Goal: Task Accomplishment & Management: Complete application form

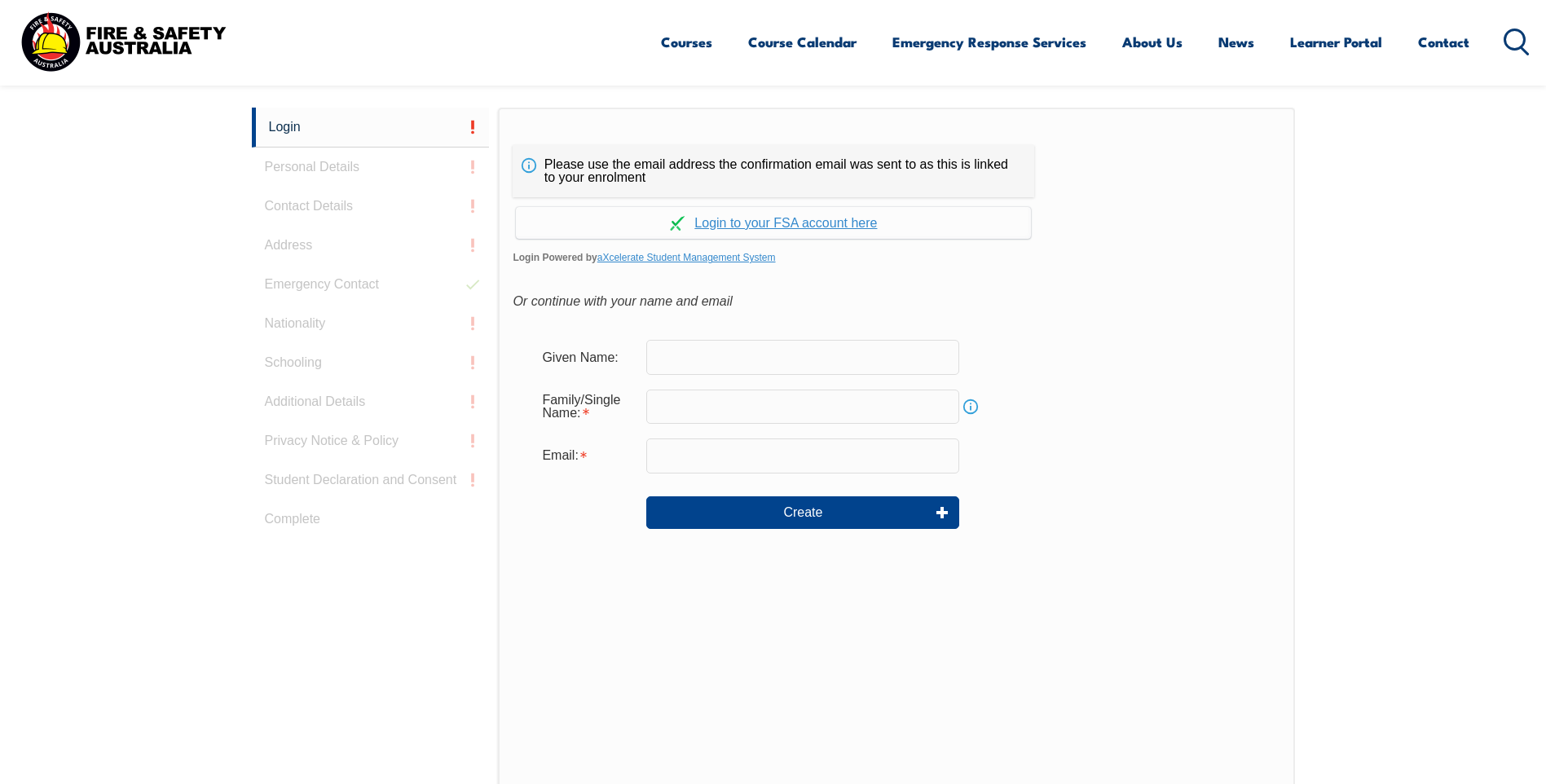
drag, startPoint x: 742, startPoint y: 365, endPoint x: 739, endPoint y: 358, distance: 7.6
click at [740, 360] on input "text" at bounding box center [803, 357] width 313 height 35
type input "[PERSON_NAME]"
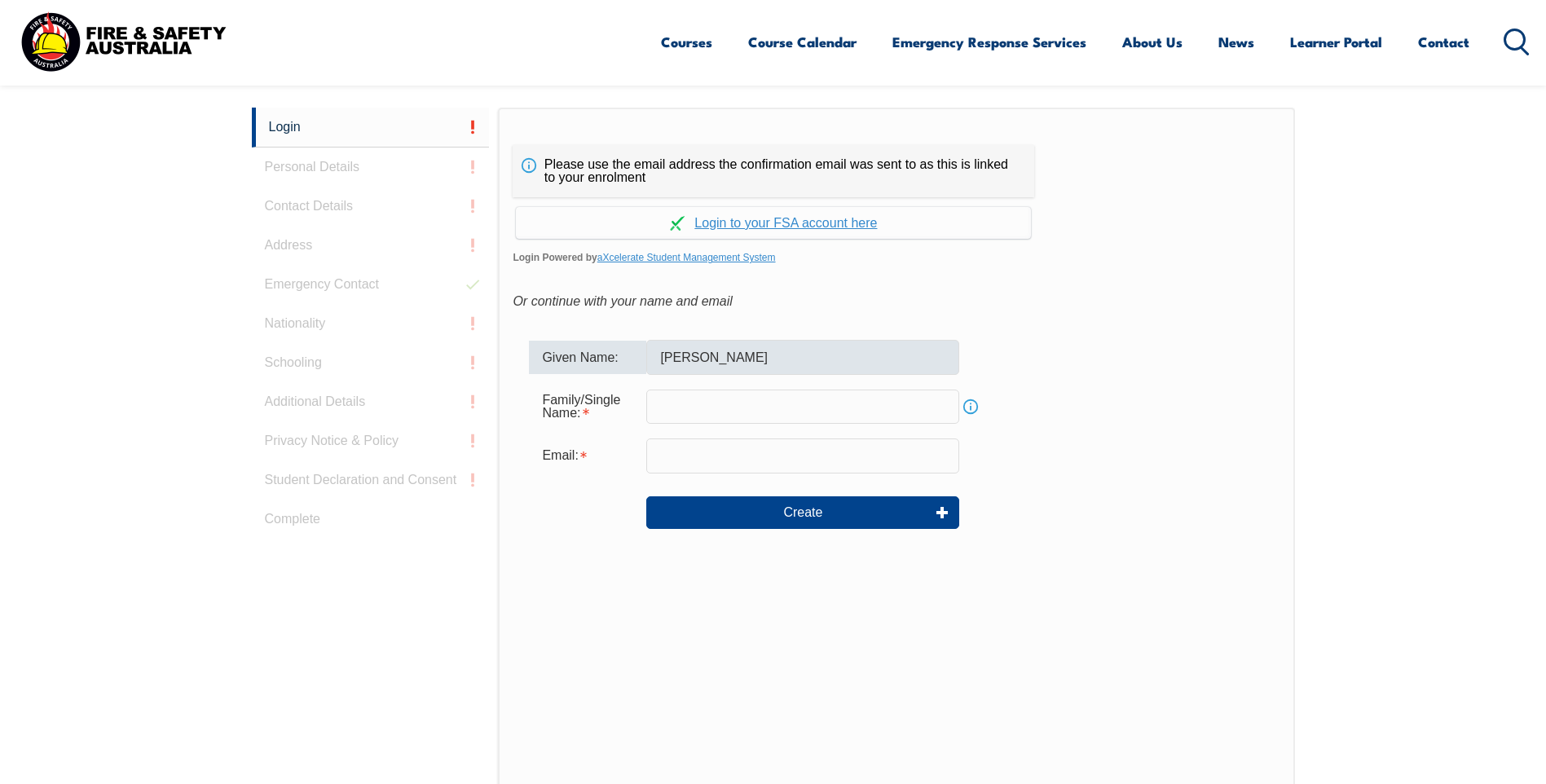
type input "[PERSON_NAME]"
type input "[PERSON_NAME][EMAIL_ADDRESS][PERSON_NAME][DOMAIN_NAME]"
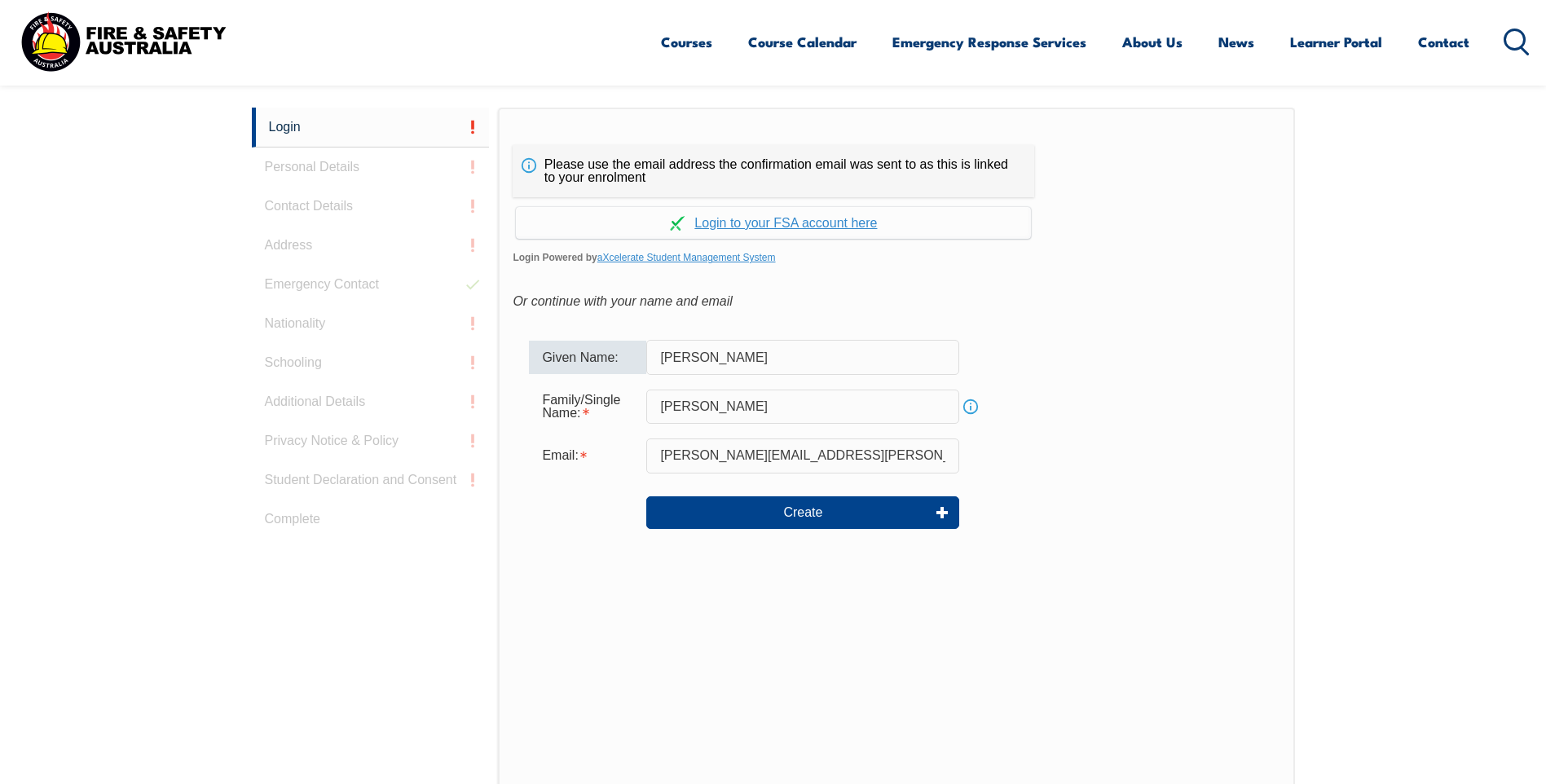
click at [1091, 337] on form "Given Name: [PERSON_NAME] Family/Single Name: [PERSON_NAME] Info Email: [PERSON…" at bounding box center [897, 446] width 767 height 245
click at [1193, 301] on div "Or continue with your name and email" at bounding box center [897, 302] width 767 height 25
click at [1191, 287] on div "Please use the email address the confirmation email was sent to as this is link…" at bounding box center [896, 449] width 796 height 684
click at [737, 225] on link "Continue with aXcelerate" at bounding box center [773, 223] width 516 height 32
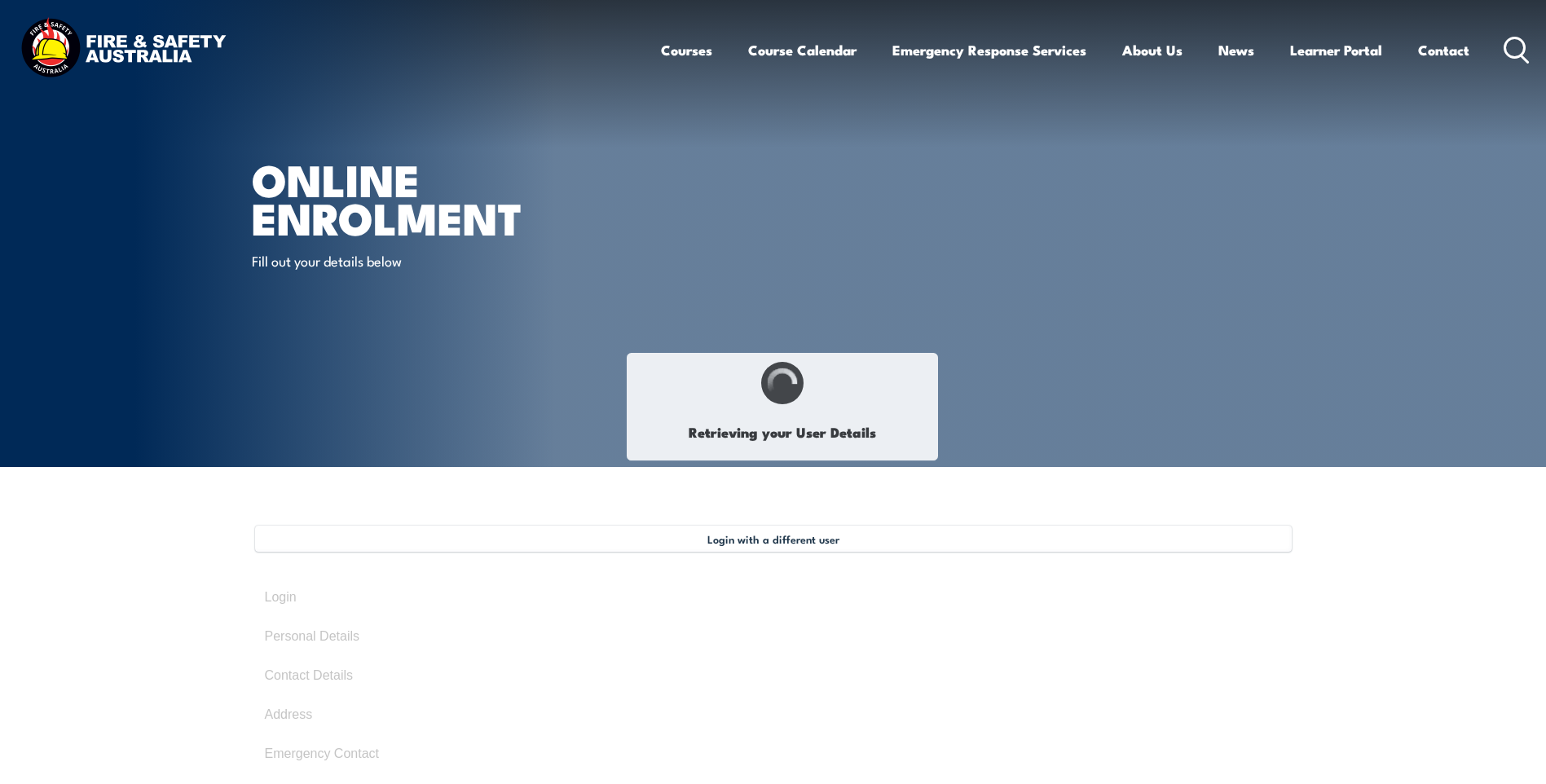
select select "Mr"
type input "[PERSON_NAME]"
type input "[DATE]"
type input "GHBHGFSRH7"
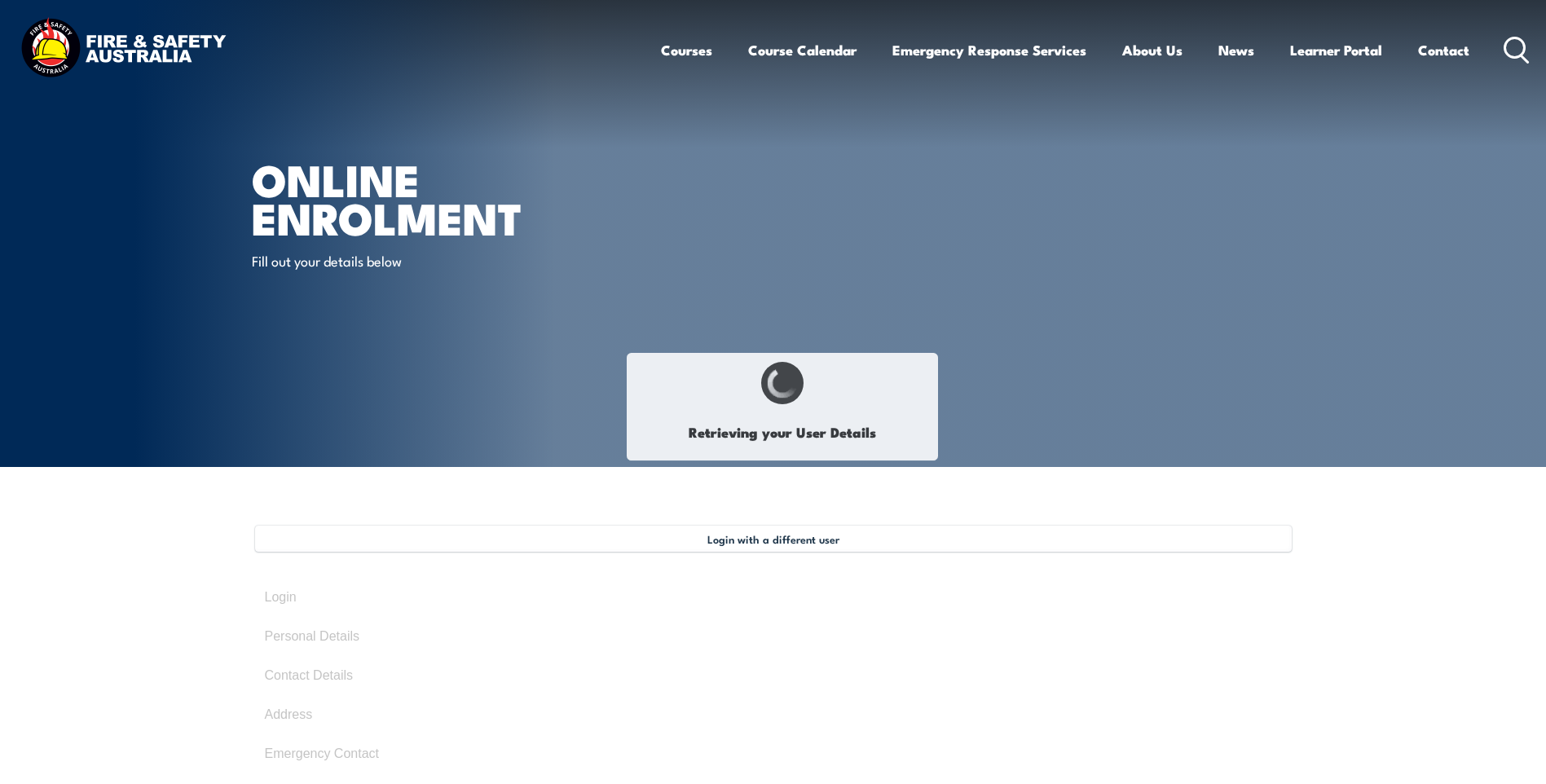
select select "M"
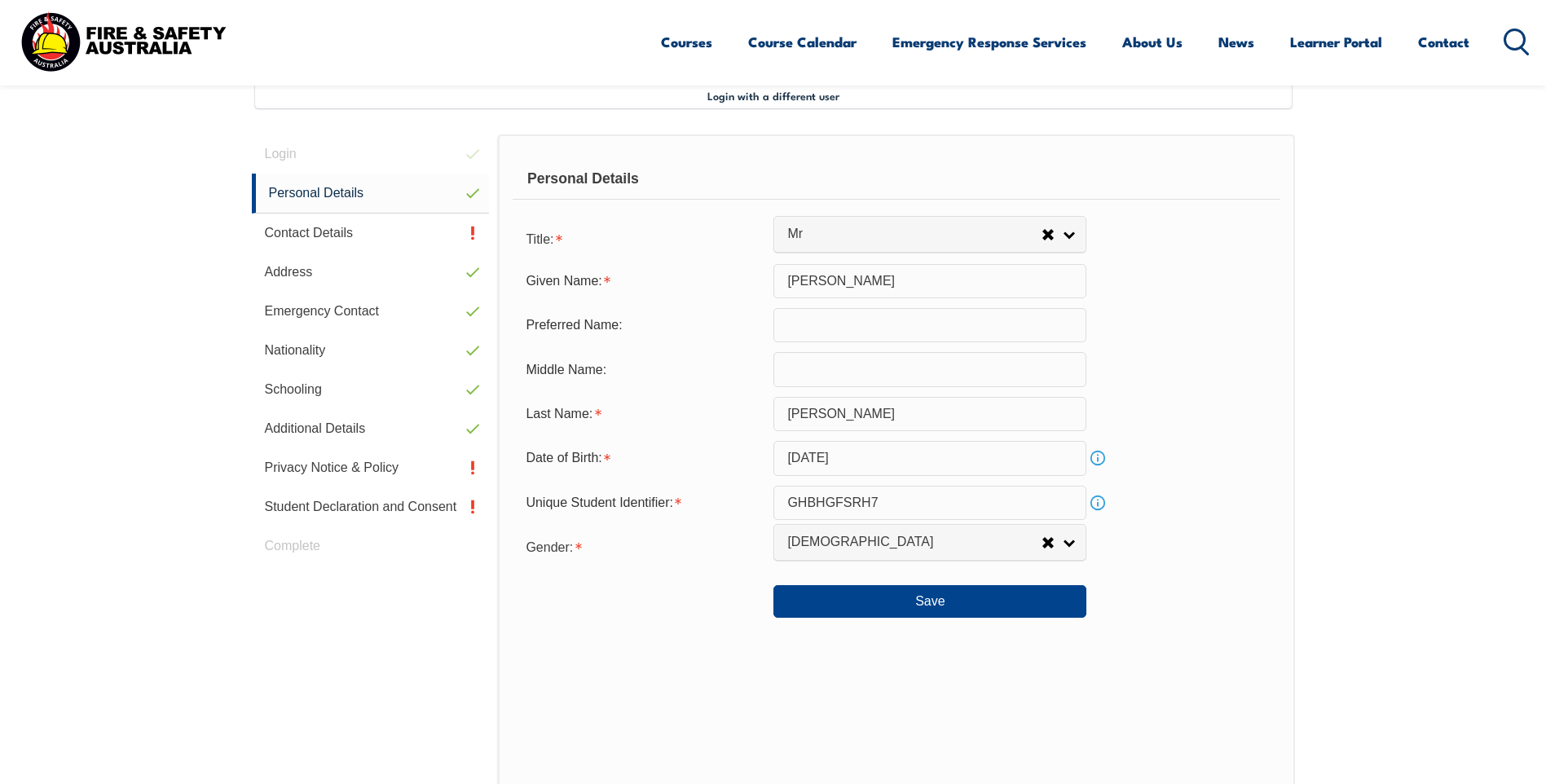
scroll to position [444, 0]
click at [410, 233] on link "Contact Details" at bounding box center [370, 232] width 238 height 39
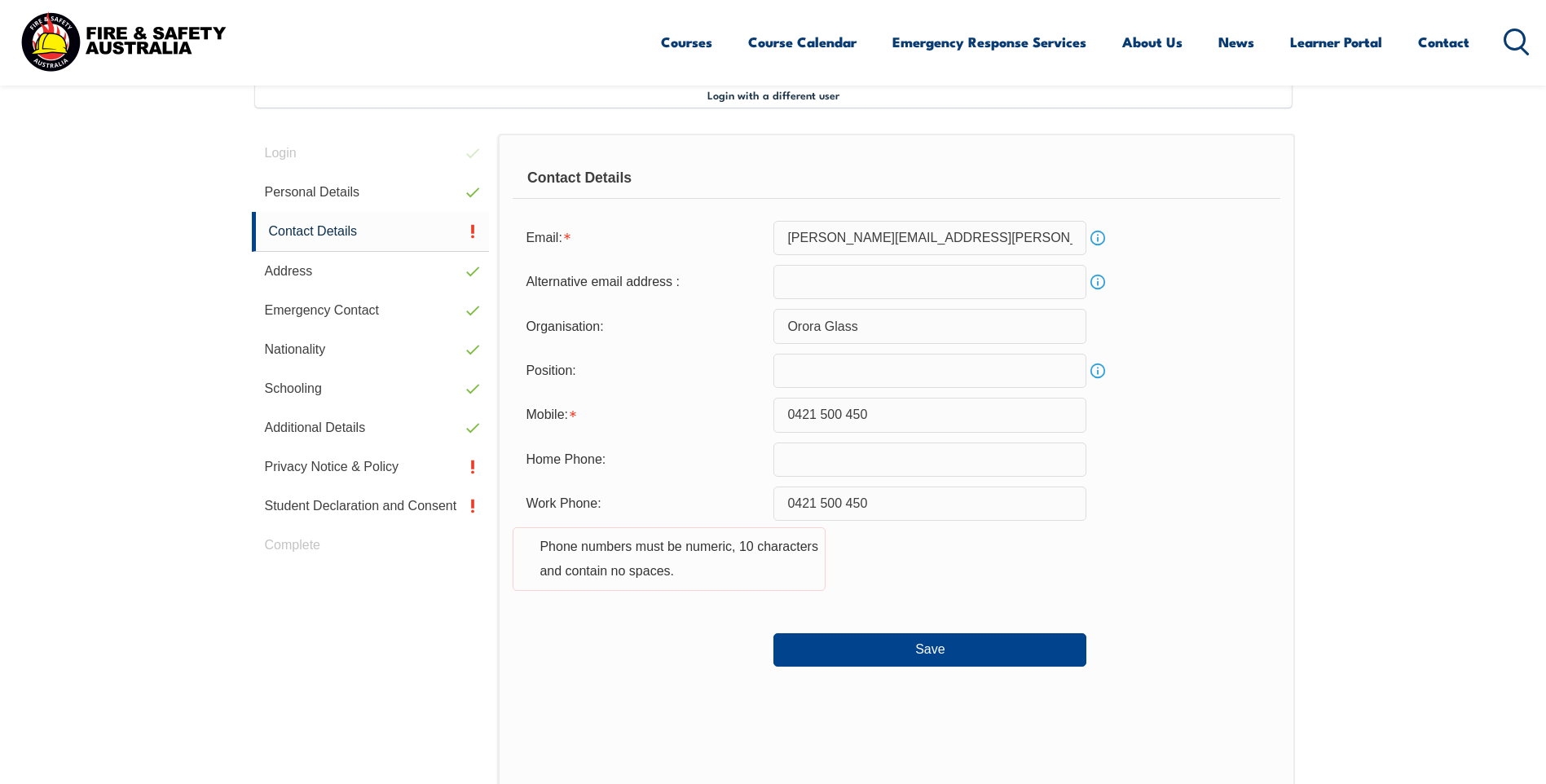
click at [1261, 493] on div "Work Phone: [PHONE_NUMBER] Phone numbers must be numeric, 10 characters and con…" at bounding box center [897, 548] width 767 height 124
click at [383, 190] on link "Personal Details" at bounding box center [370, 192] width 238 height 39
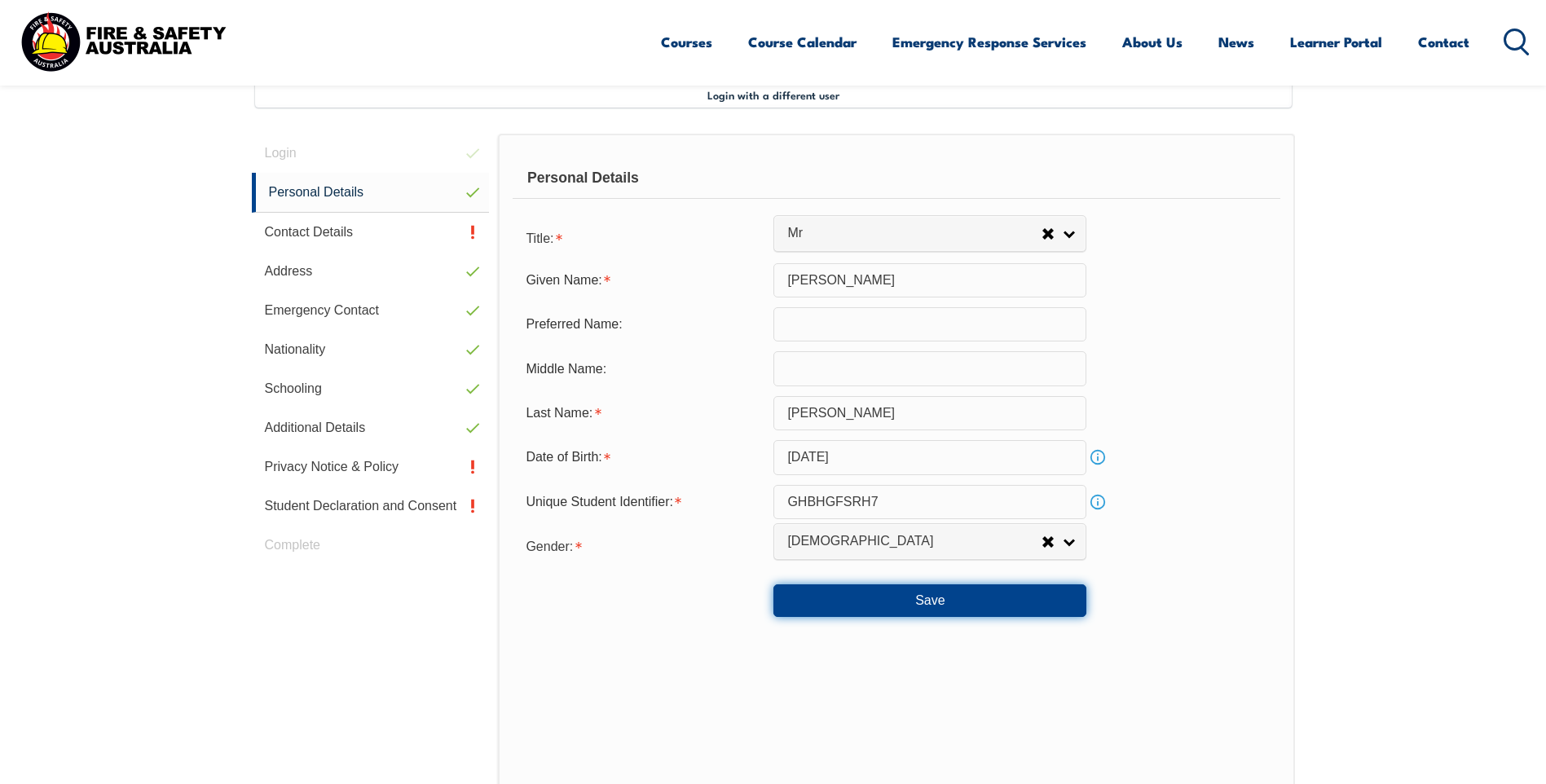
click at [939, 607] on button "Save" at bounding box center [929, 601] width 313 height 33
